Goal: Navigation & Orientation: Find specific page/section

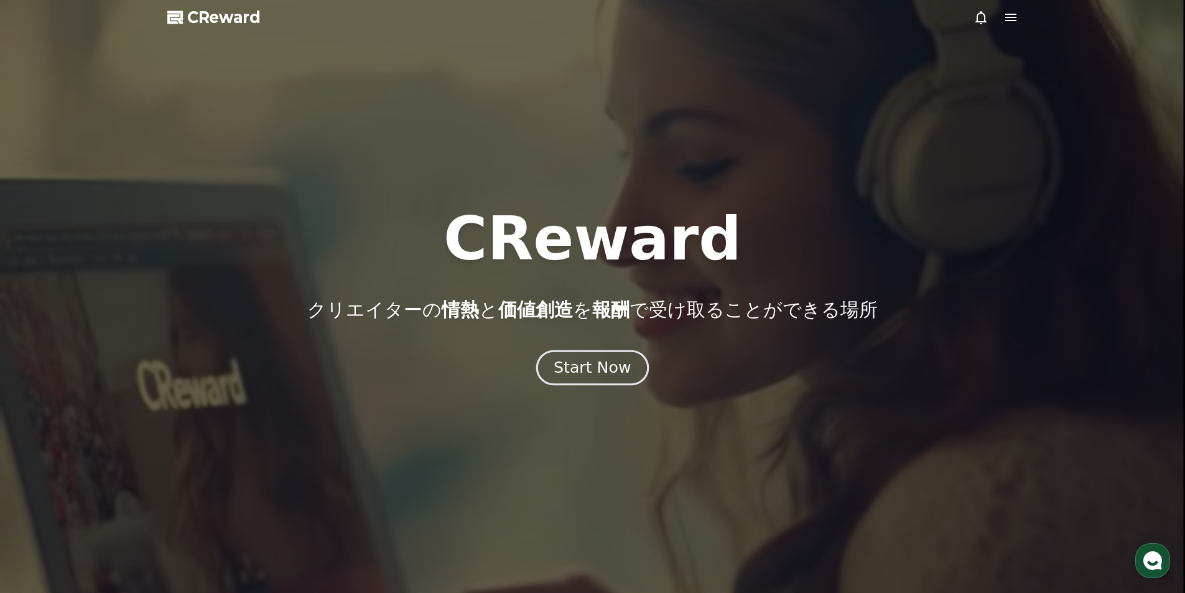
click at [594, 372] on div "Start Now" at bounding box center [591, 367] width 77 height 21
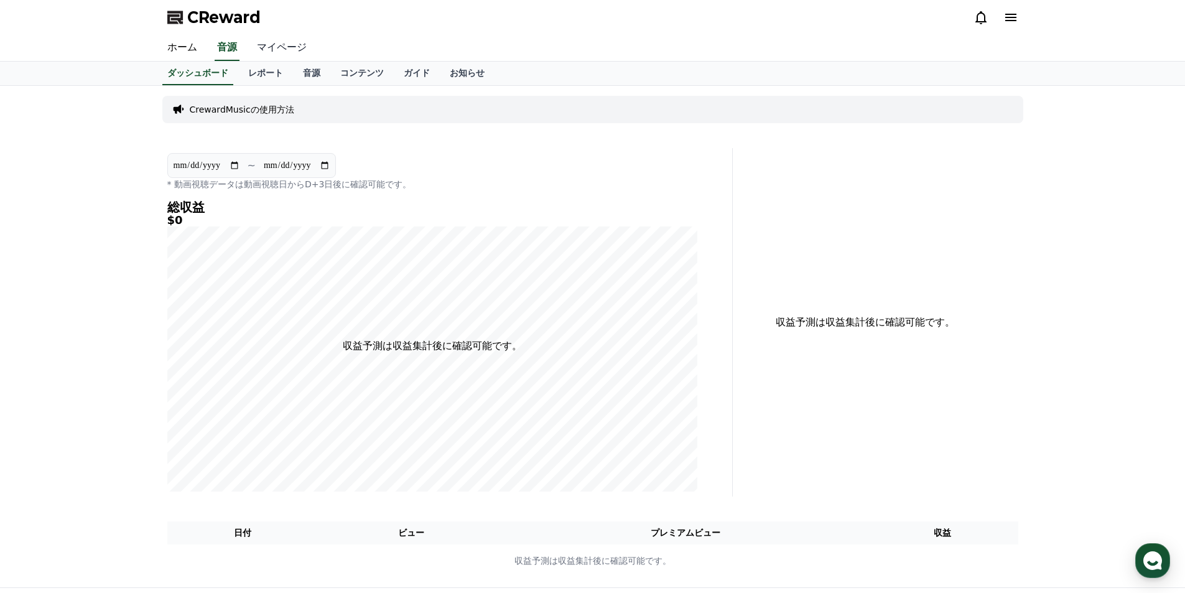
click at [280, 48] on link "マイページ" at bounding box center [282, 48] width 70 height 26
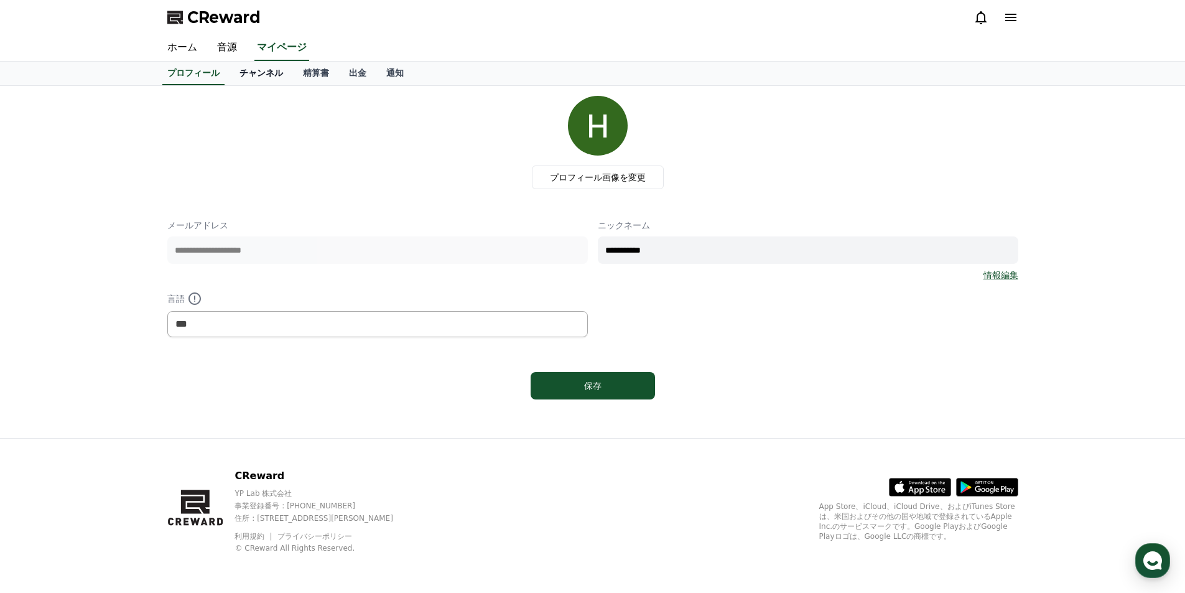
click at [266, 80] on link "チャンネル" at bounding box center [260, 74] width 63 height 24
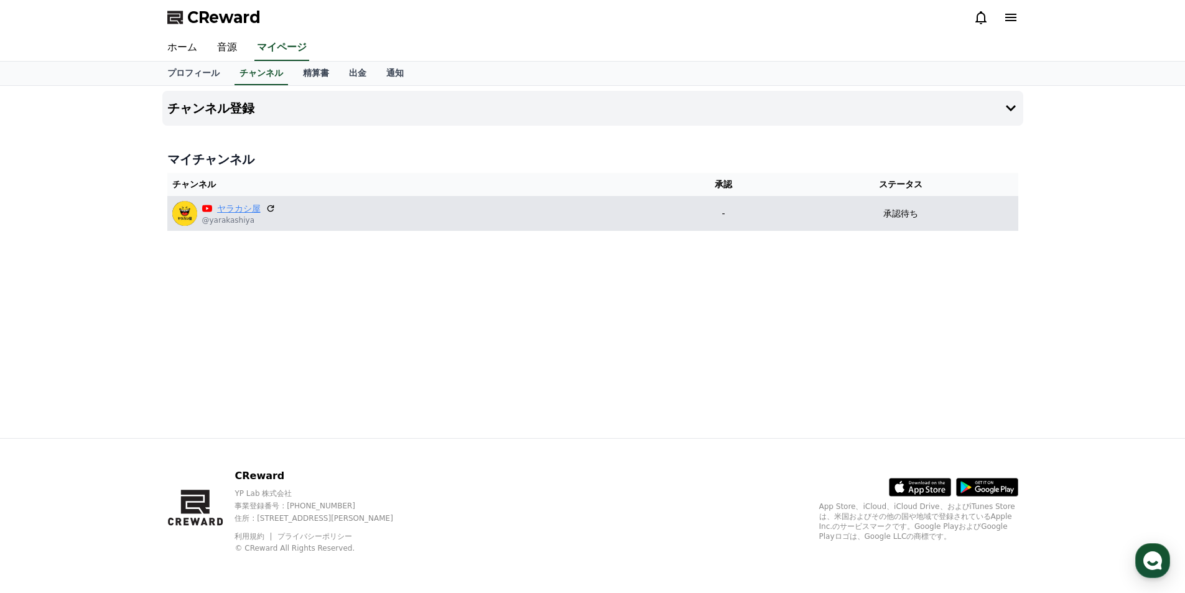
click at [251, 211] on link "ヤラカシ屋" at bounding box center [239, 208] width 44 height 13
click at [275, 206] on div "ヤラカシ屋 @yarakashiya" at bounding box center [415, 213] width 486 height 25
click at [274, 209] on icon at bounding box center [270, 208] width 11 height 11
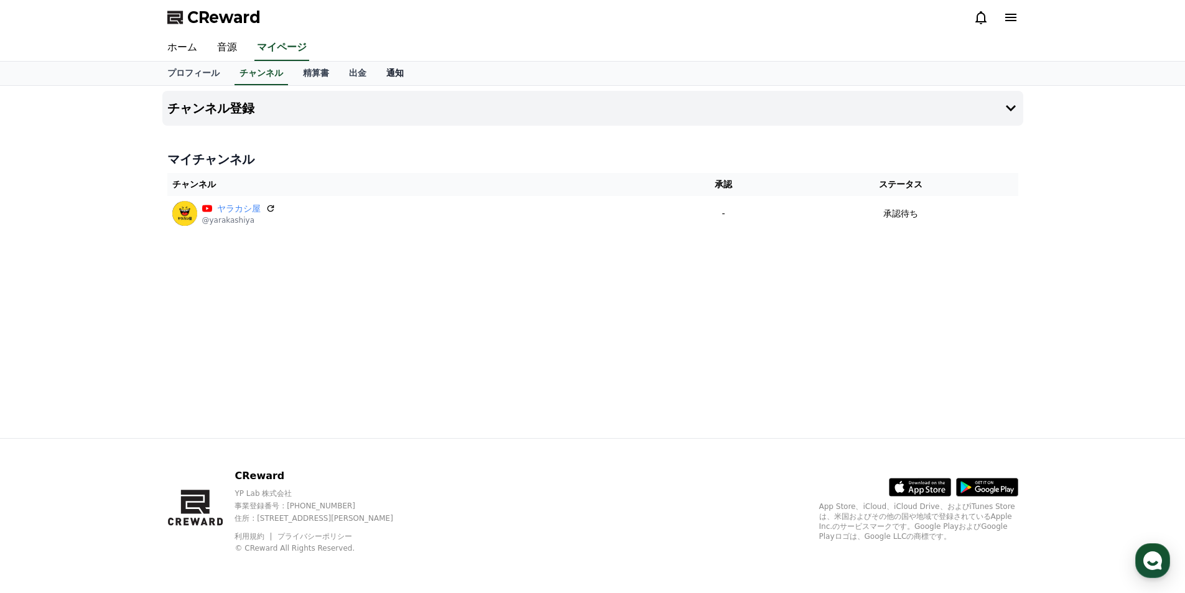
click at [413, 65] on link "通知" at bounding box center [394, 74] width 37 height 24
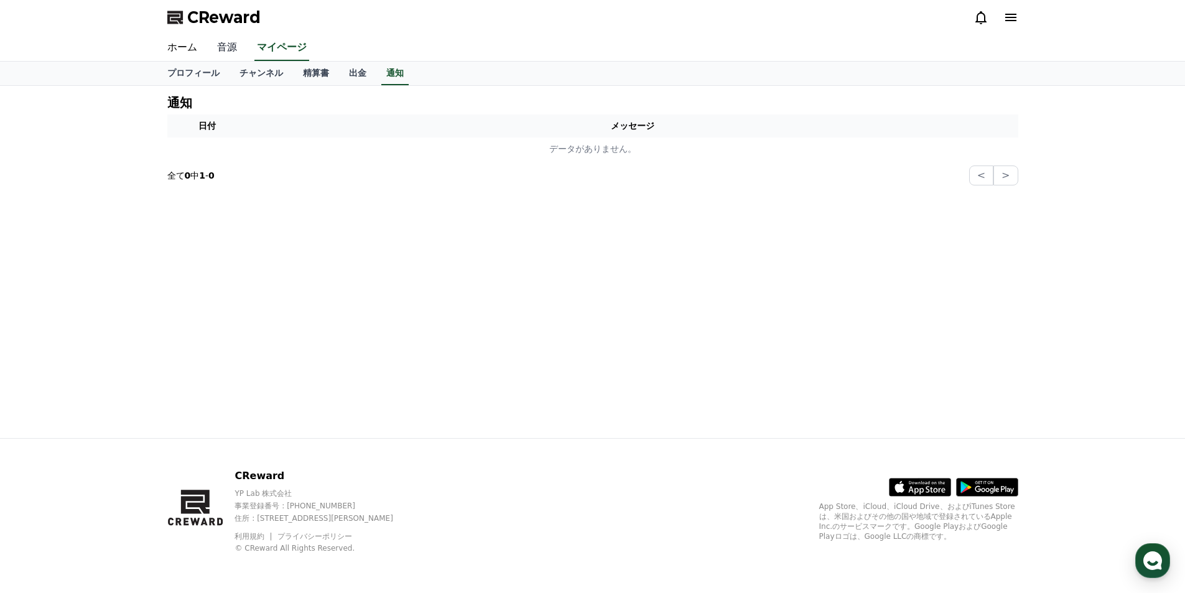
click at [211, 51] on link "音源" at bounding box center [227, 48] width 40 height 26
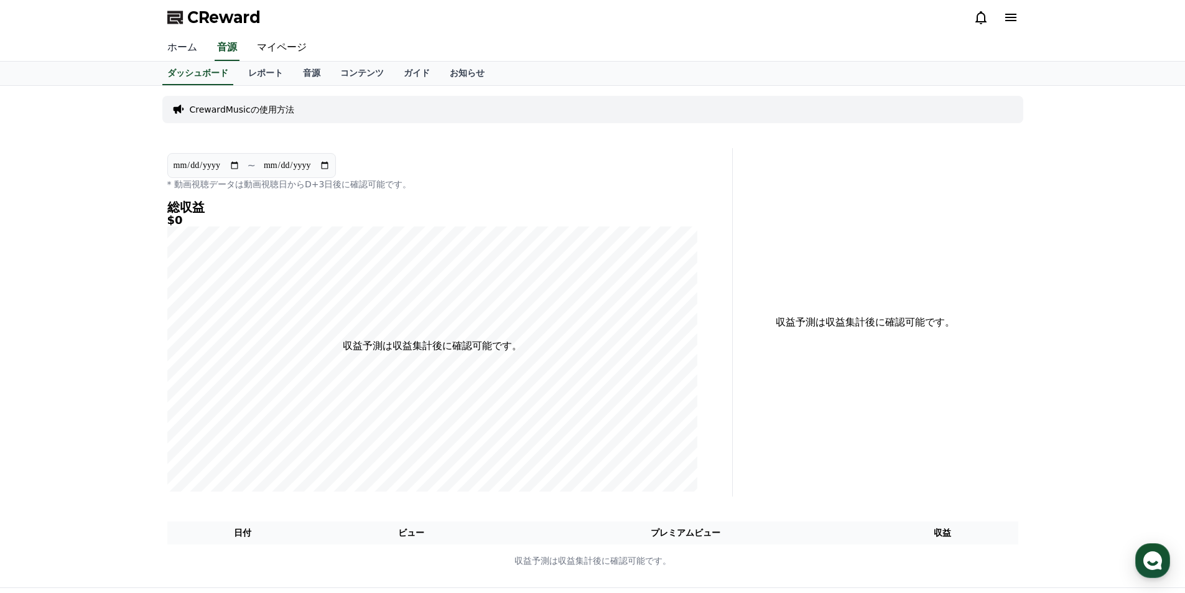
click at [183, 49] on link "ホーム" at bounding box center [182, 48] width 50 height 26
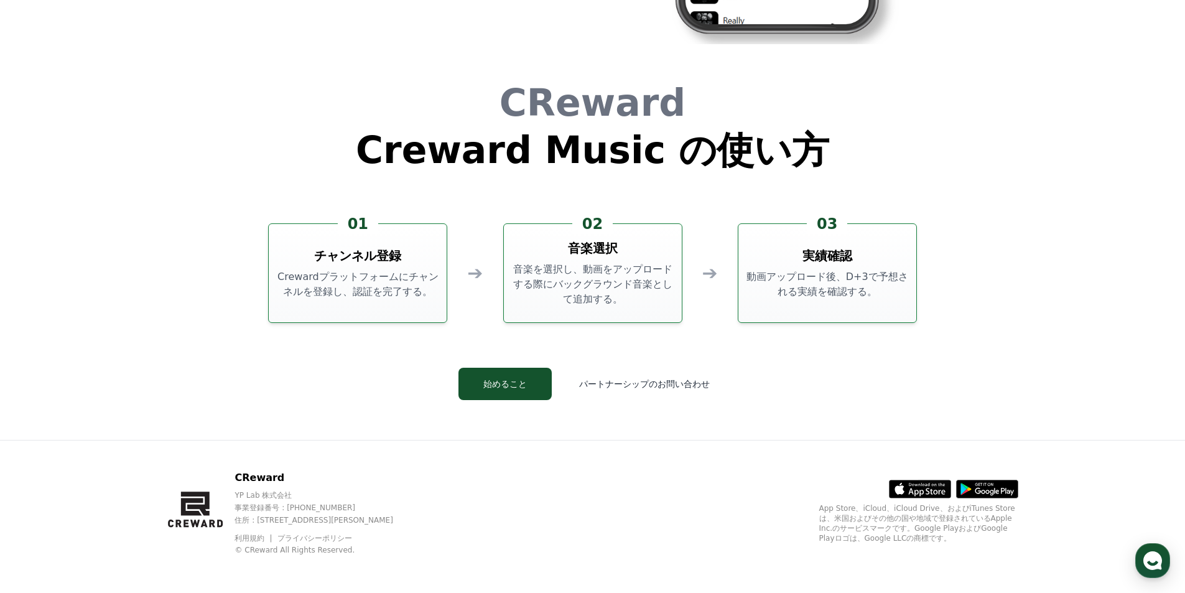
scroll to position [3369, 0]
